Goal: Task Accomplishment & Management: Manage account settings

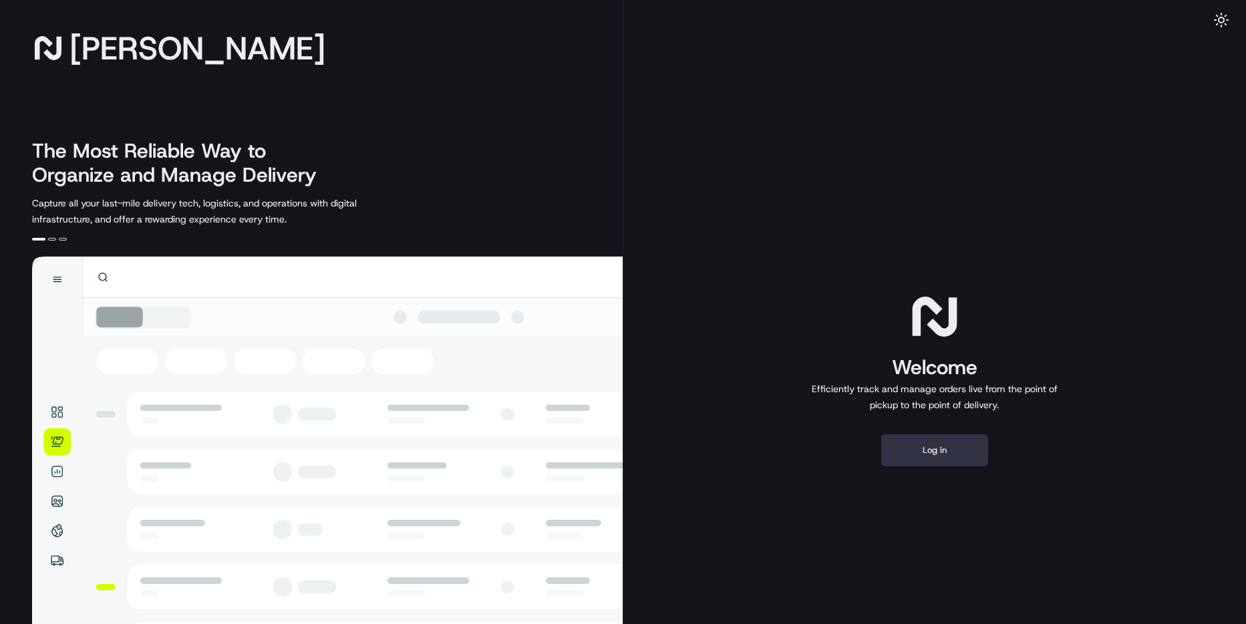
click at [939, 455] on button "Log in" at bounding box center [934, 450] width 107 height 32
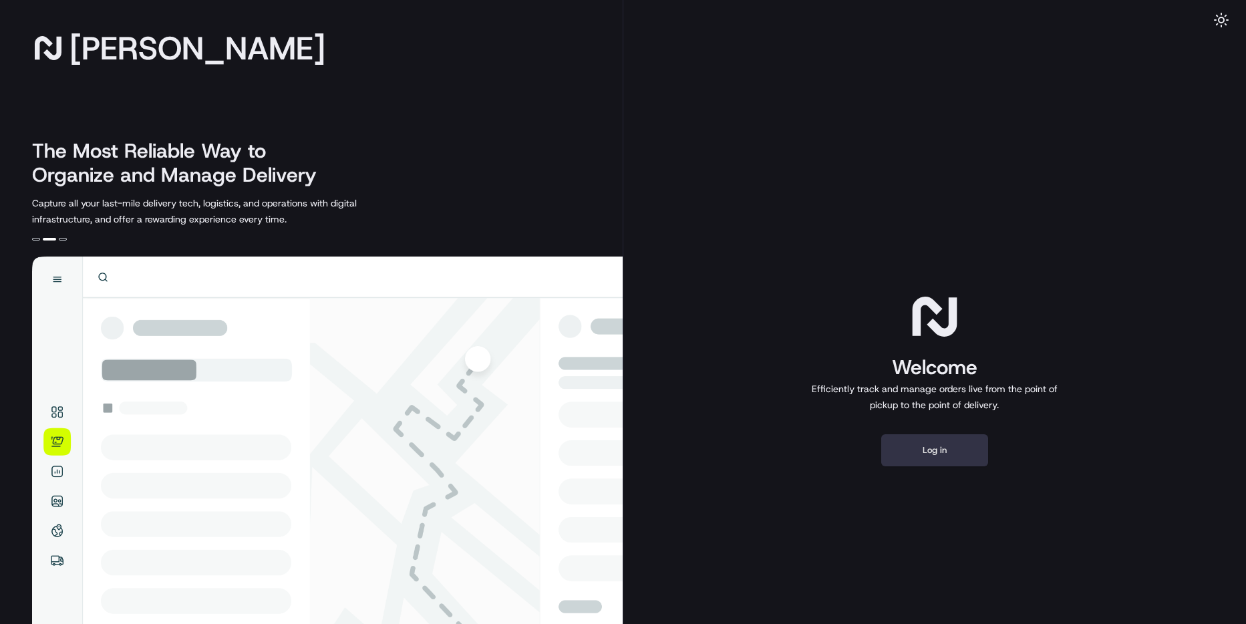
click at [929, 437] on button "Log in" at bounding box center [934, 450] width 107 height 32
